Goal: Information Seeking & Learning: Learn about a topic

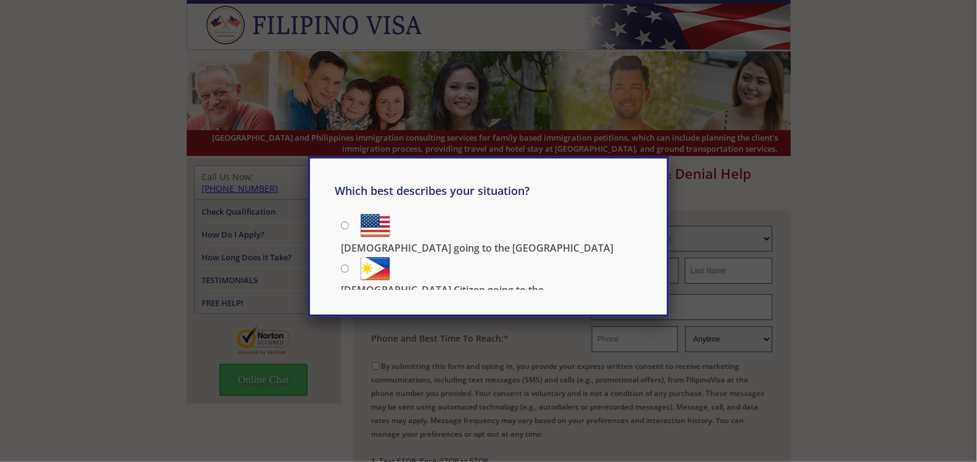
click at [353, 230] on label "[DEMOGRAPHIC_DATA] going to the [GEOGRAPHIC_DATA]" at bounding box center [492, 224] width 302 height 28
click at [349, 229] on input "[DEMOGRAPHIC_DATA] going to the [GEOGRAPHIC_DATA]" at bounding box center [345, 225] width 8 height 8
radio input "true"
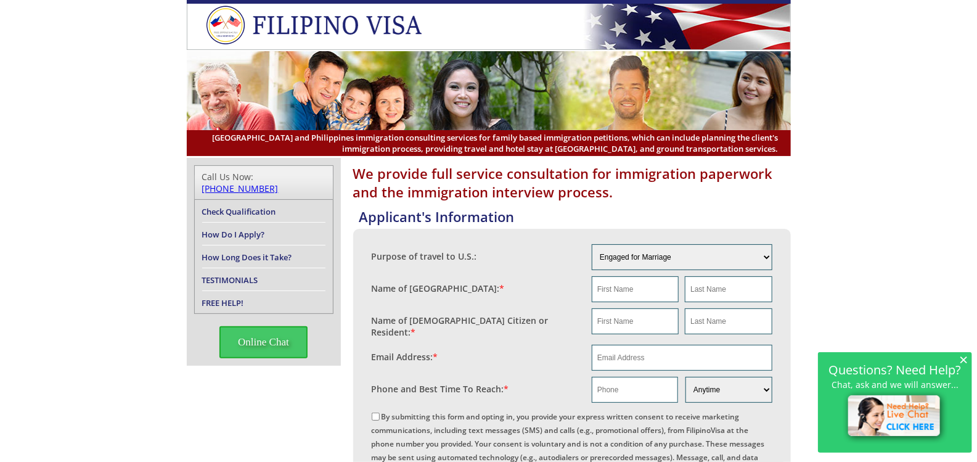
click at [327, 6] on img at bounding box center [320, 25] width 229 height 39
